Goal: Information Seeking & Learning: Learn about a topic

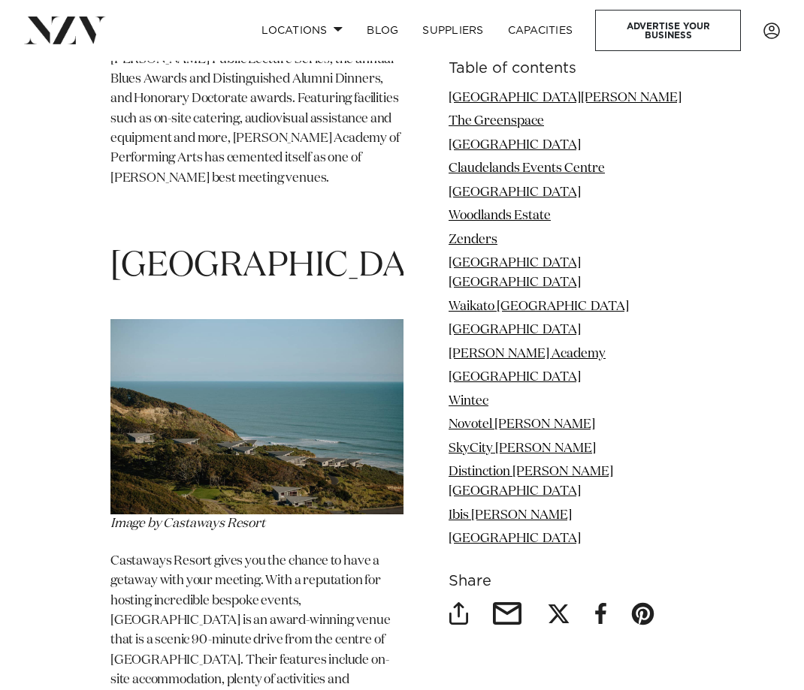
scroll to position [9628, 0]
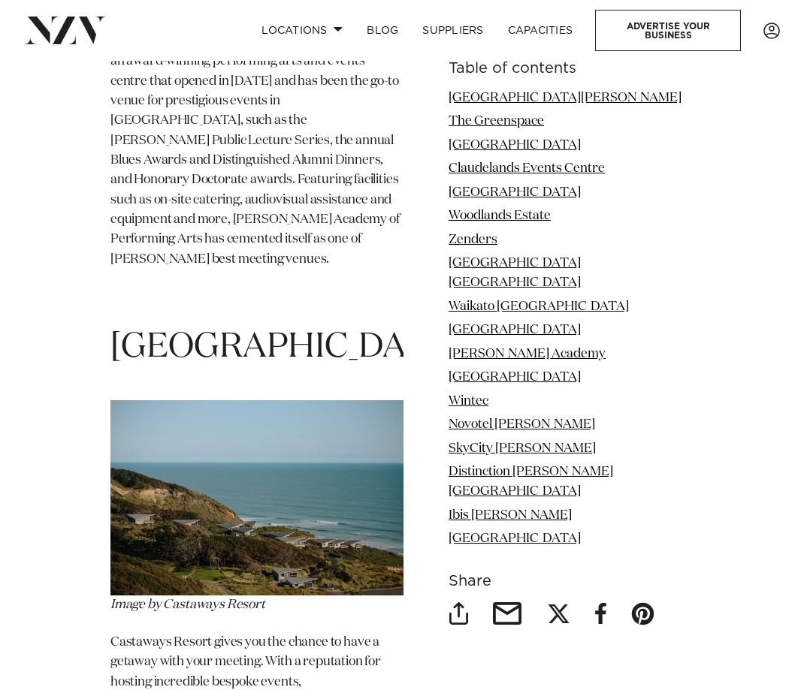
click at [264, 400] on img at bounding box center [256, 497] width 293 height 195
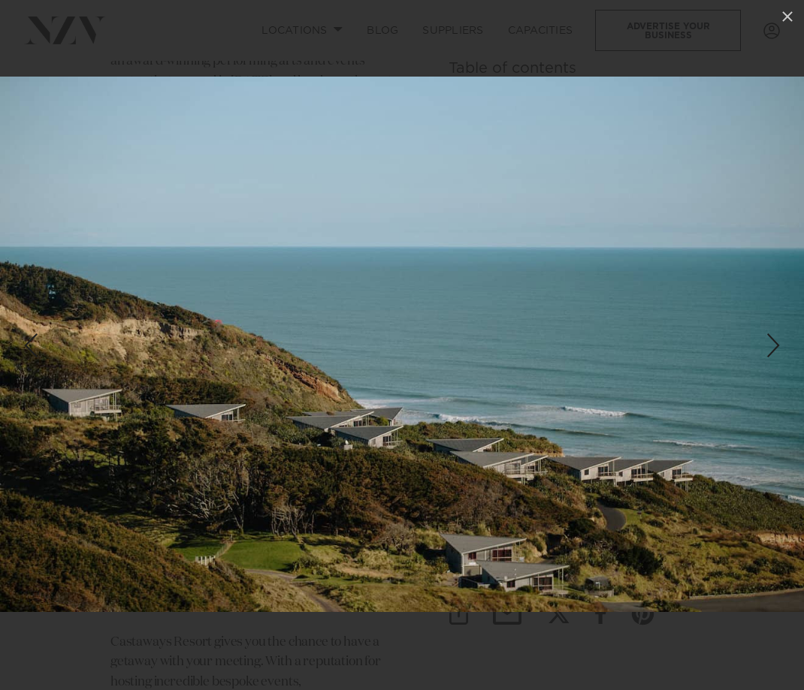
click at [370, 41] on div at bounding box center [402, 345] width 804 height 690
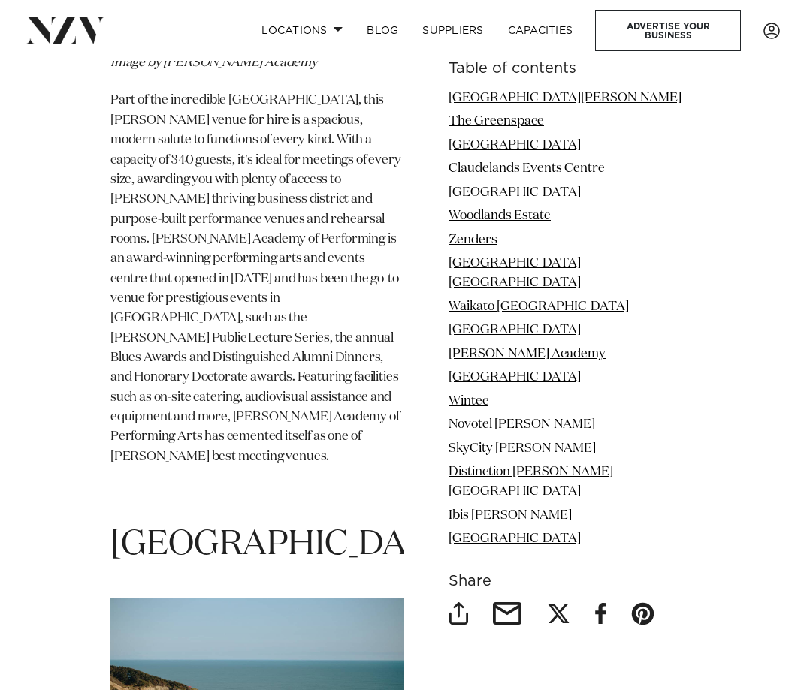
scroll to position [9428, 0]
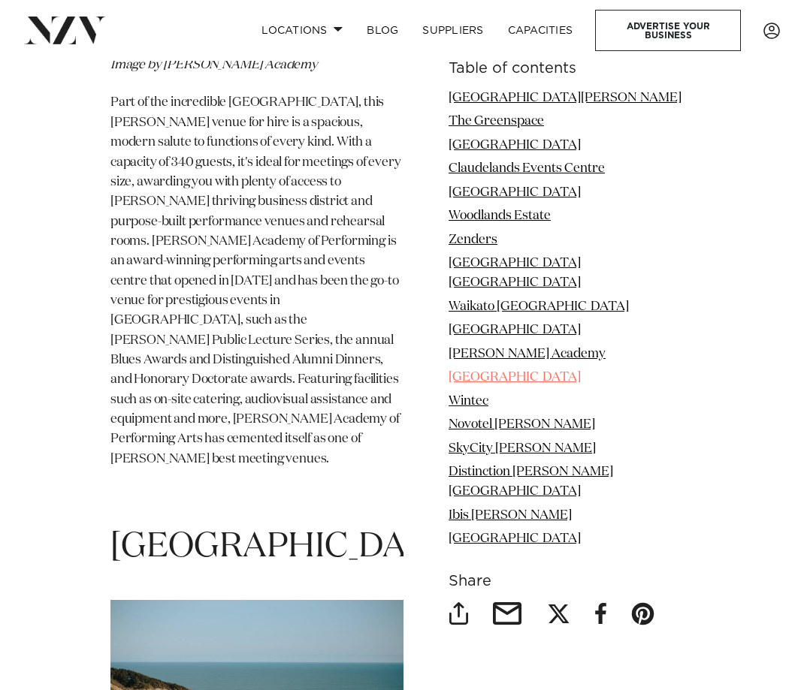
click at [469, 371] on link "[GEOGRAPHIC_DATA]" at bounding box center [515, 377] width 132 height 13
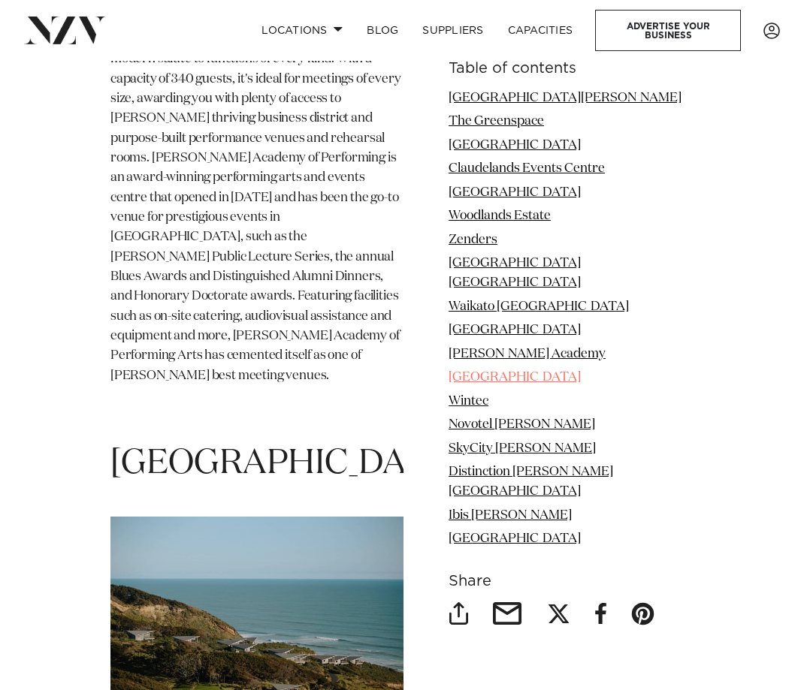
scroll to position [9517, 0]
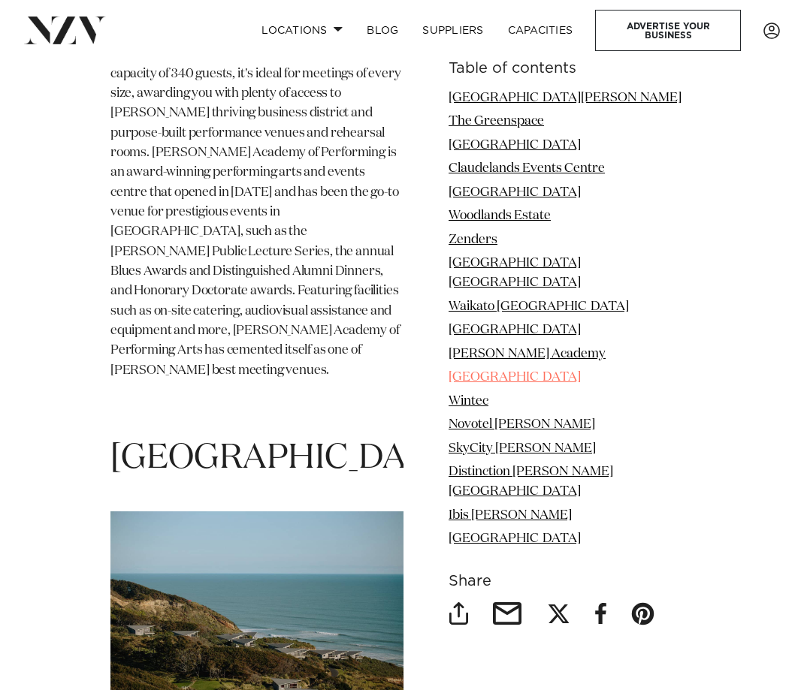
click at [470, 371] on link "[GEOGRAPHIC_DATA]" at bounding box center [515, 377] width 132 height 13
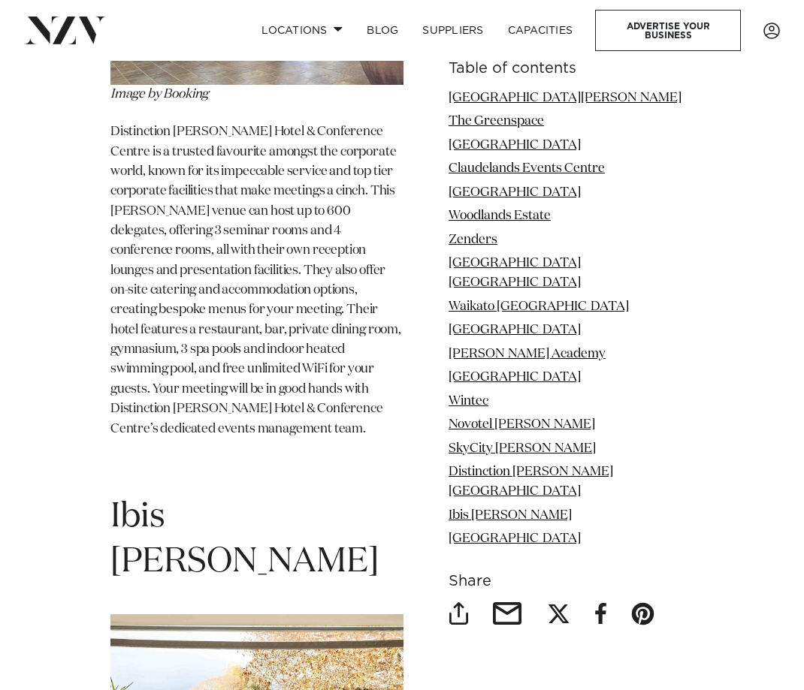
scroll to position [13321, 0]
click at [475, 509] on link "Ibis [PERSON_NAME]" at bounding box center [510, 515] width 123 height 13
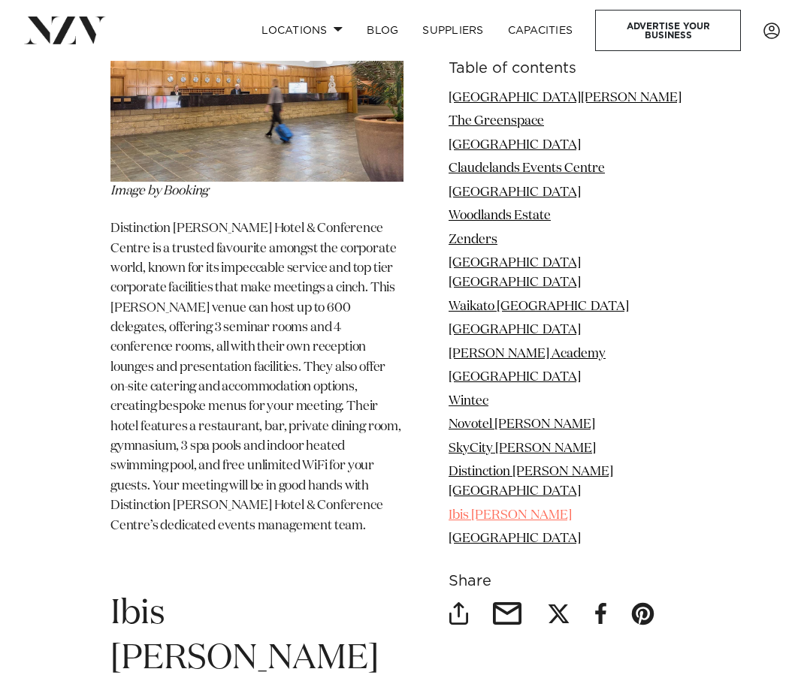
scroll to position [13215, 0]
